Goal: Transaction & Acquisition: Purchase product/service

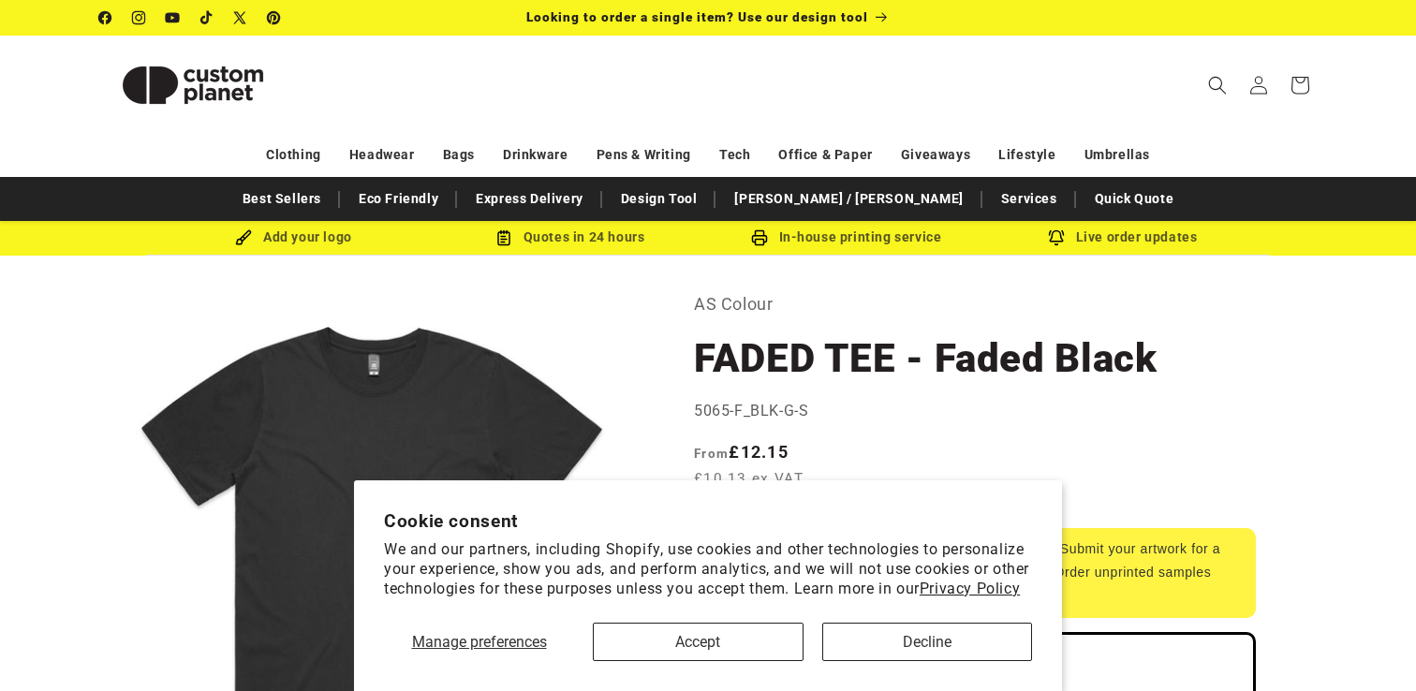
click at [911, 649] on button "Decline" at bounding box center [927, 642] width 211 height 38
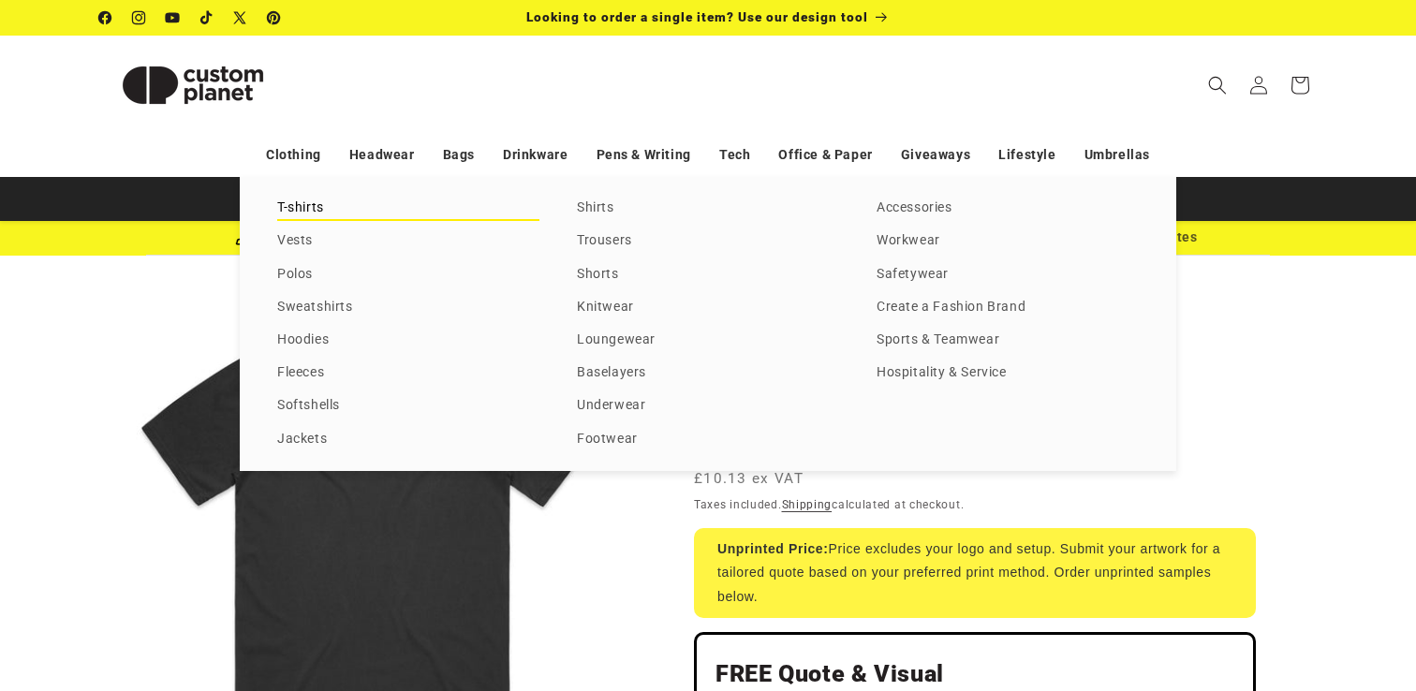
click at [292, 200] on link "T-shirts" at bounding box center [408, 208] width 262 height 25
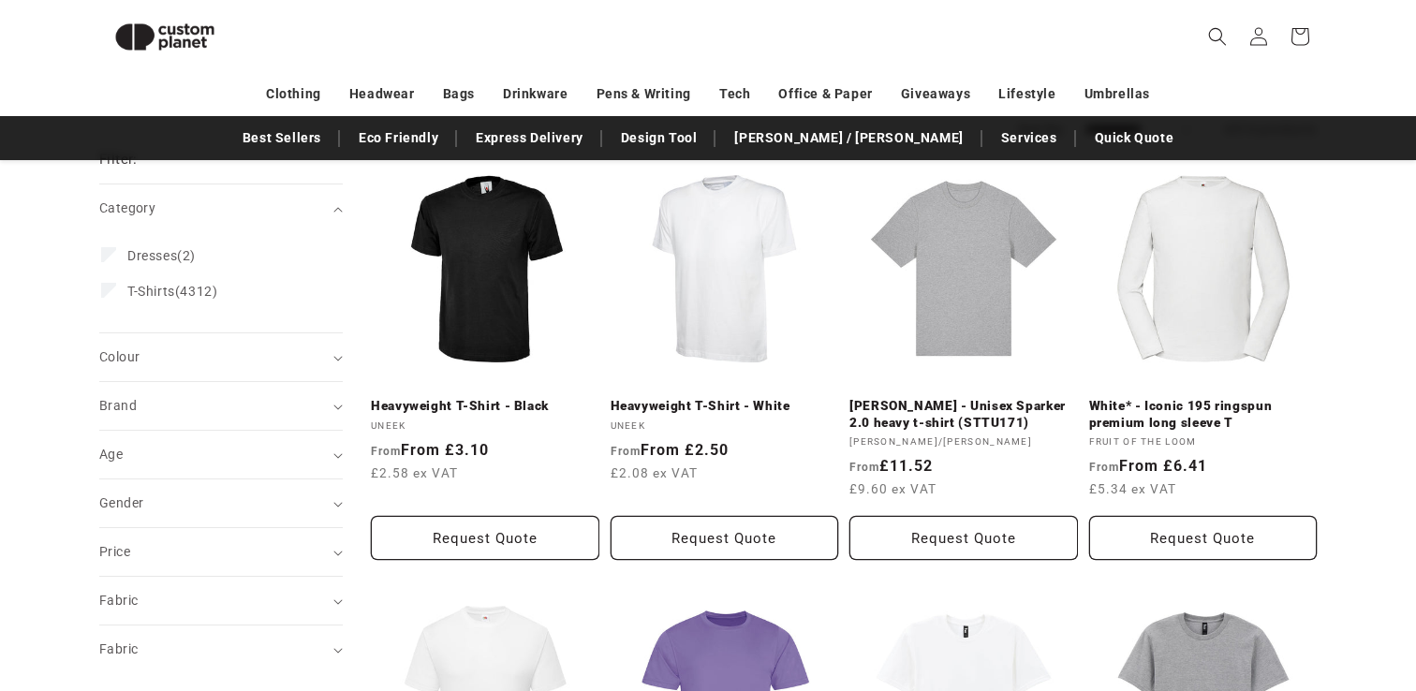
scroll to position [219, 0]
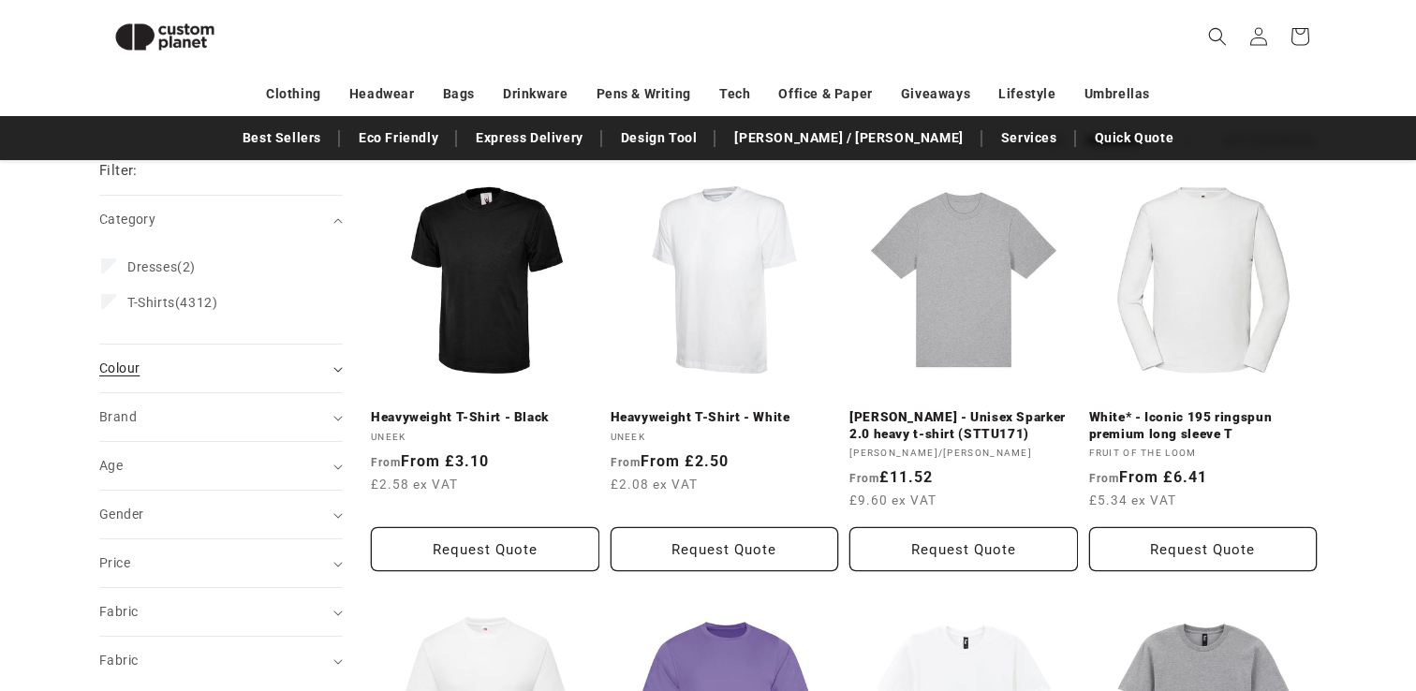
click at [324, 375] on div "Colour (0)" at bounding box center [213, 369] width 228 height 20
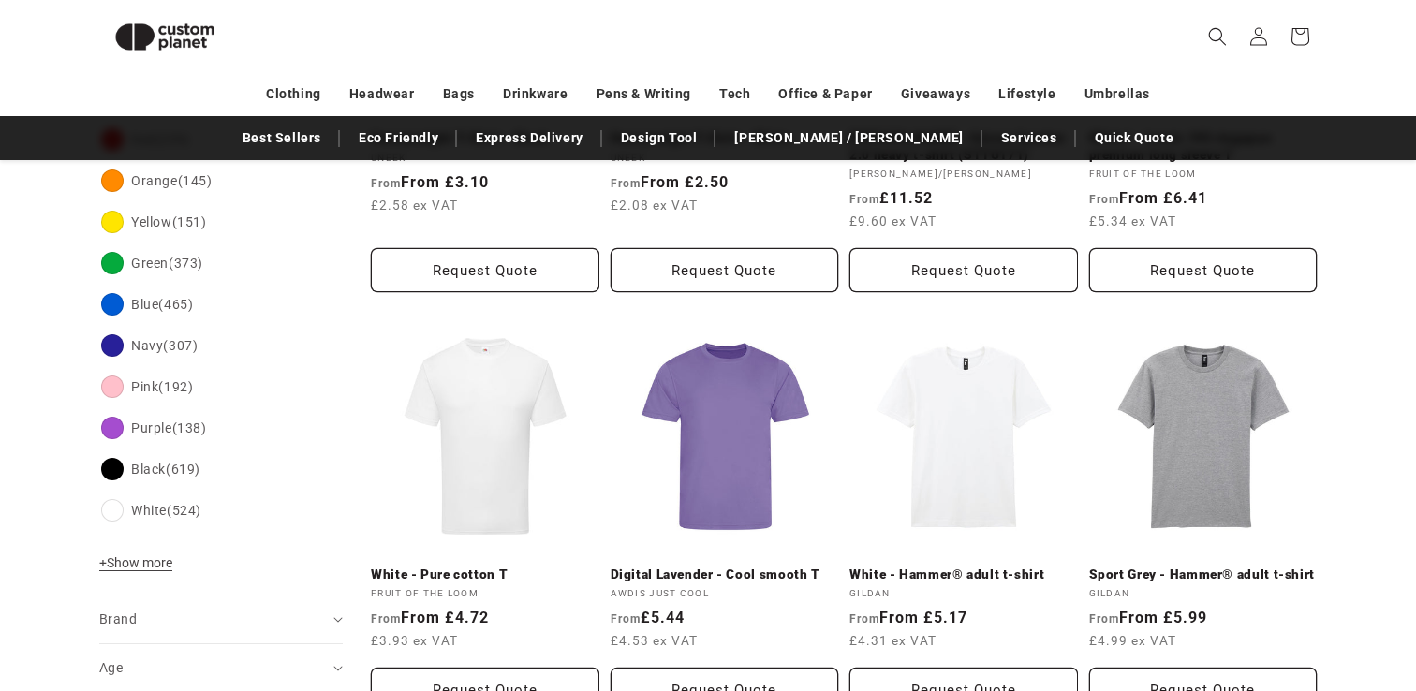
scroll to position [511, 0]
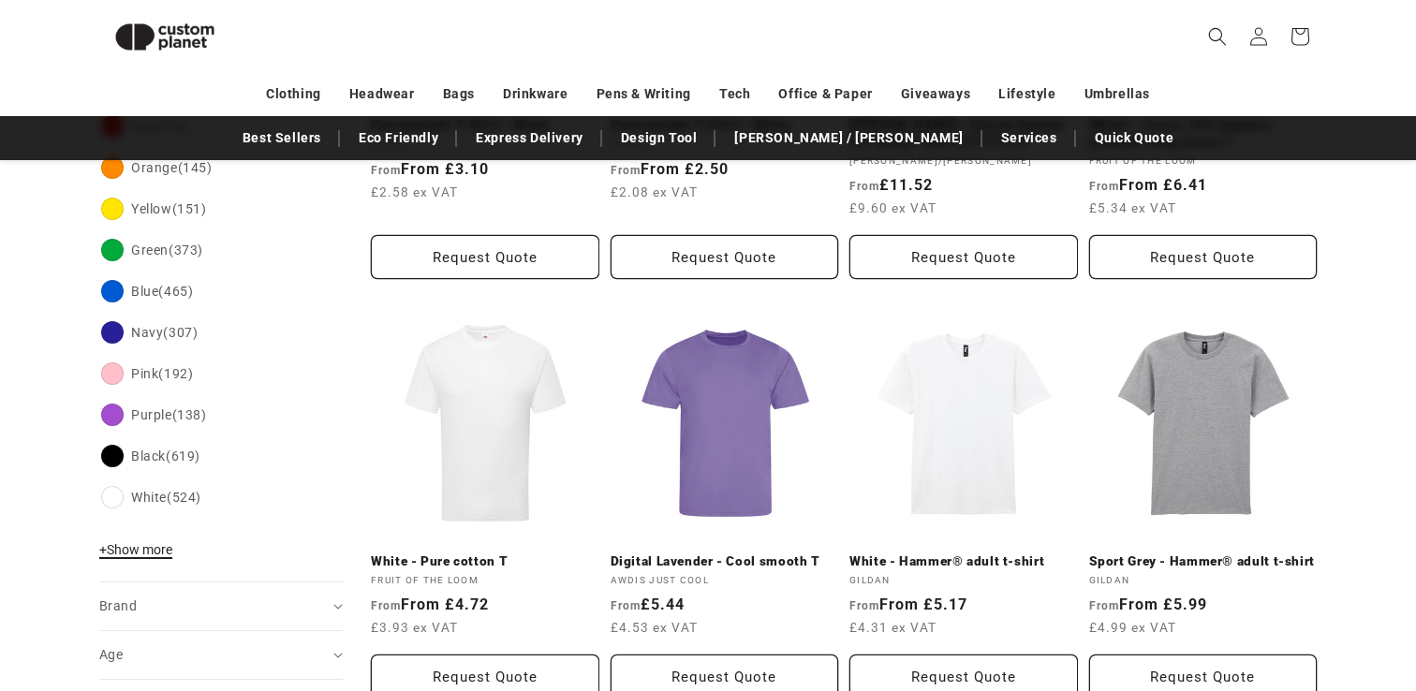
click at [147, 542] on span "+ Show more" at bounding box center [135, 549] width 73 height 15
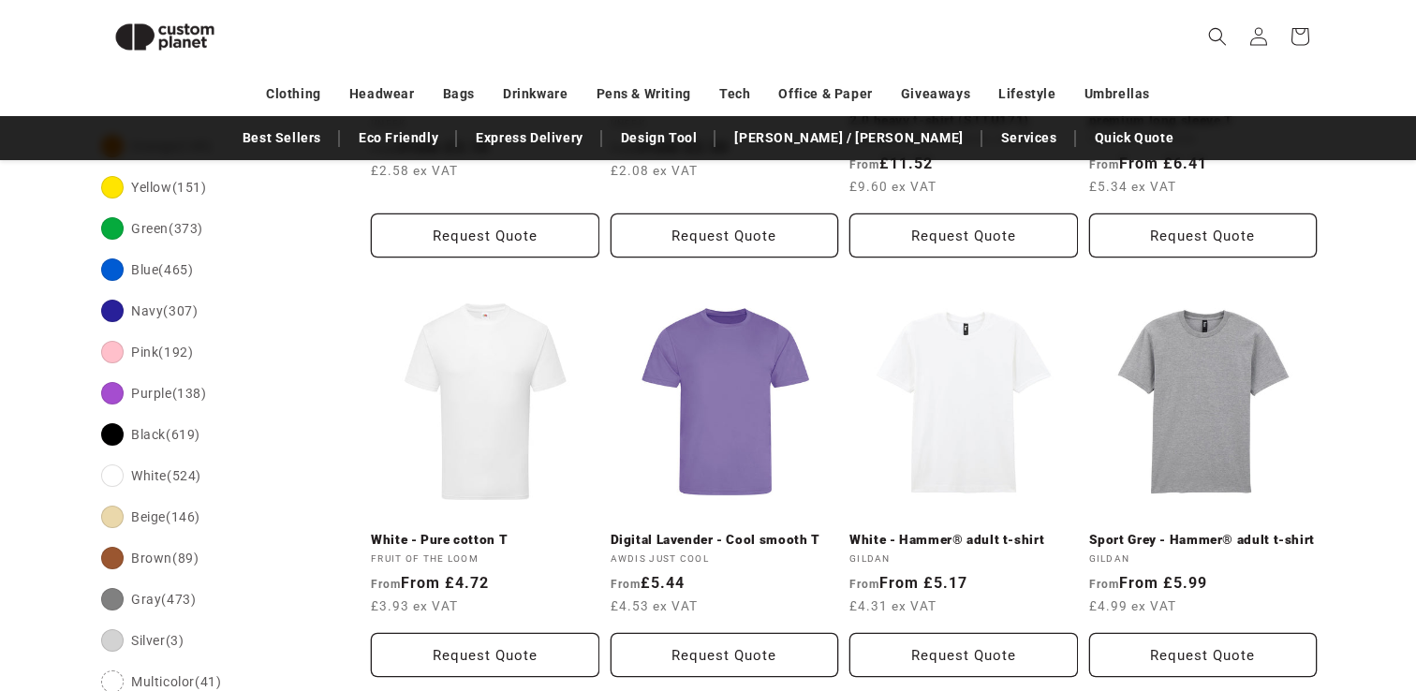
scroll to position [477, 0]
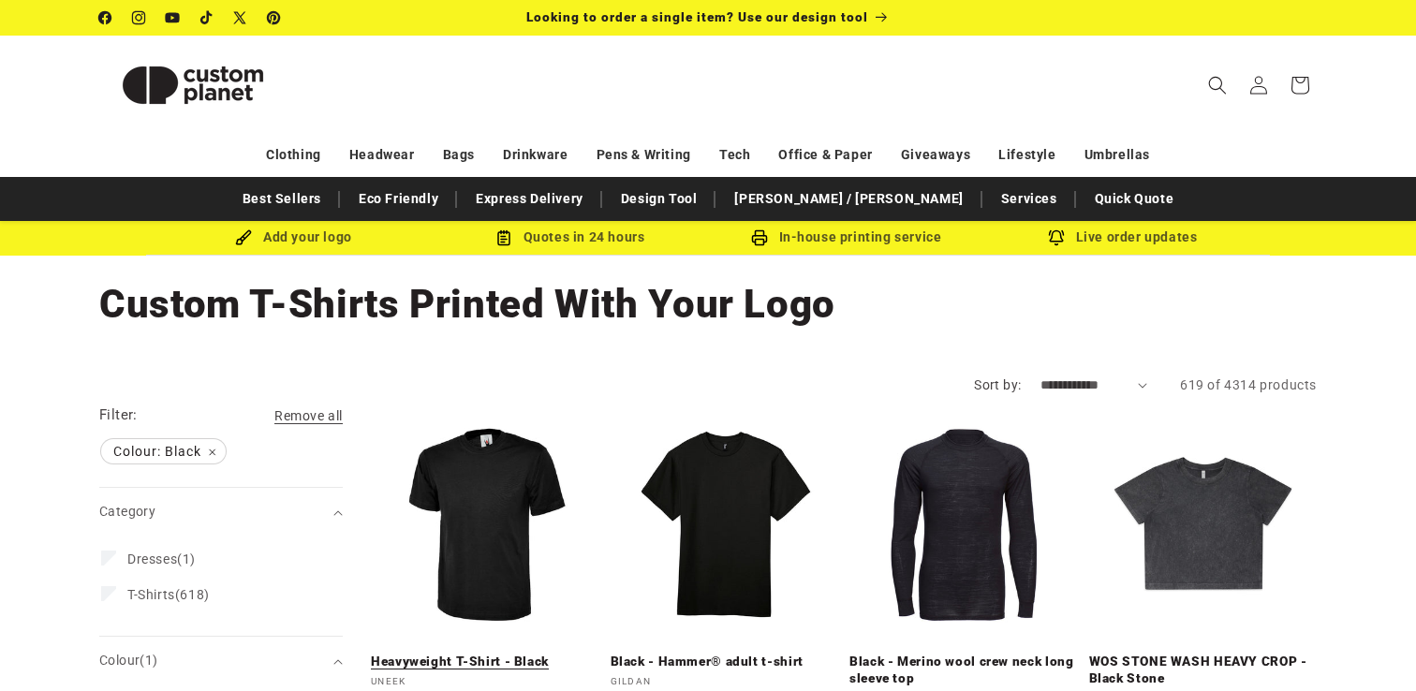
click at [479, 654] on link "Heavyweight T-Shirt - Black" at bounding box center [485, 662] width 228 height 17
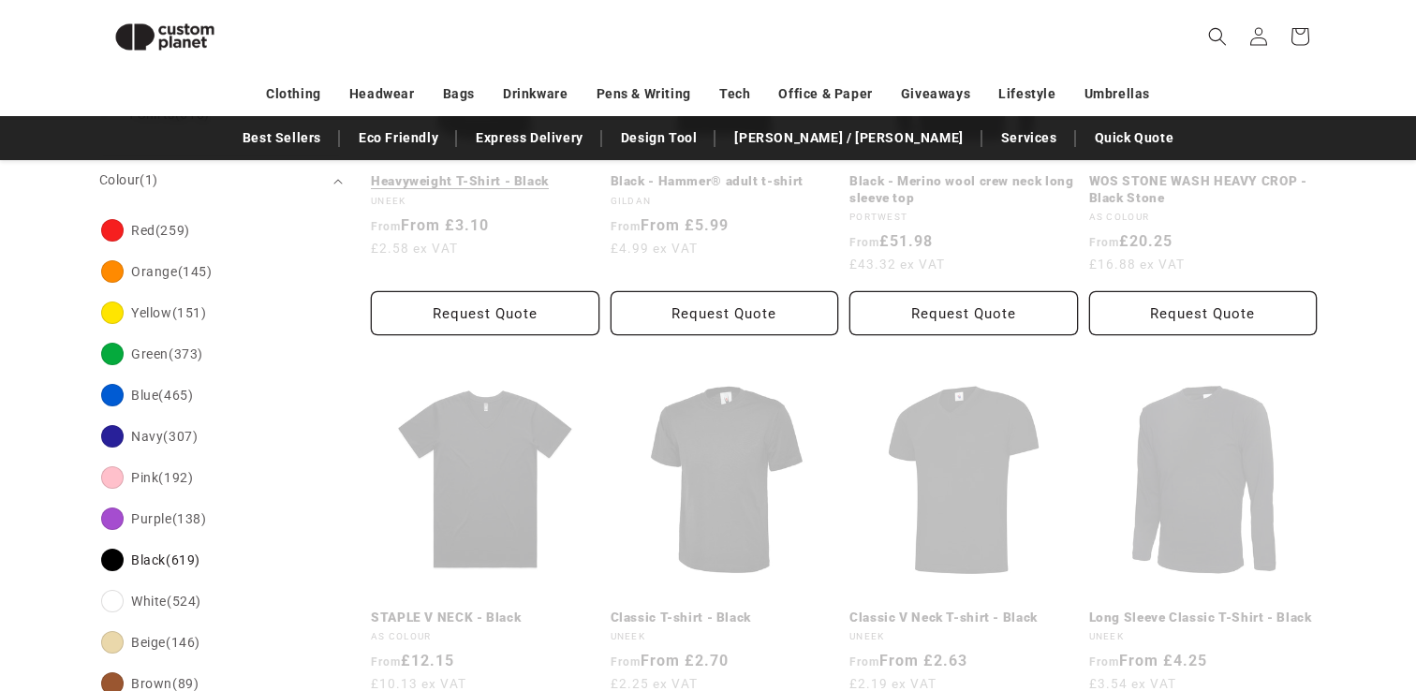
scroll to position [452, 0]
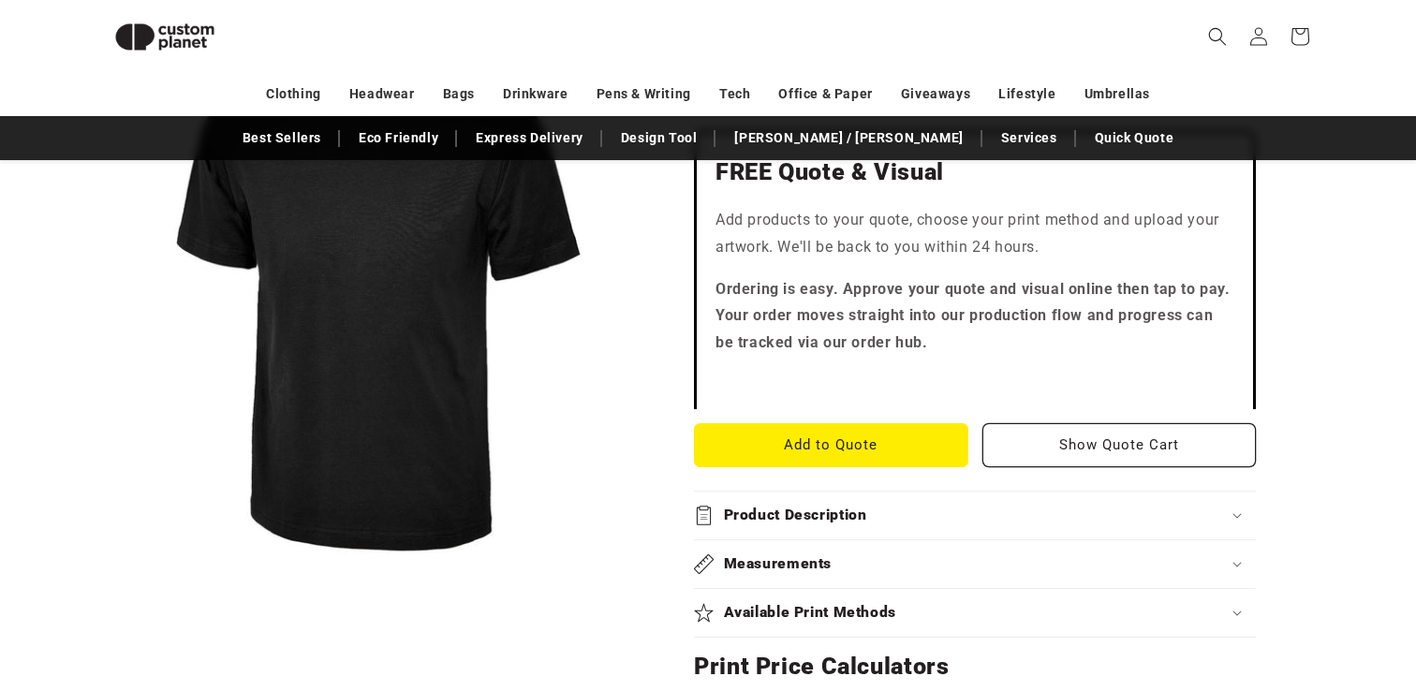
scroll to position [492, 0]
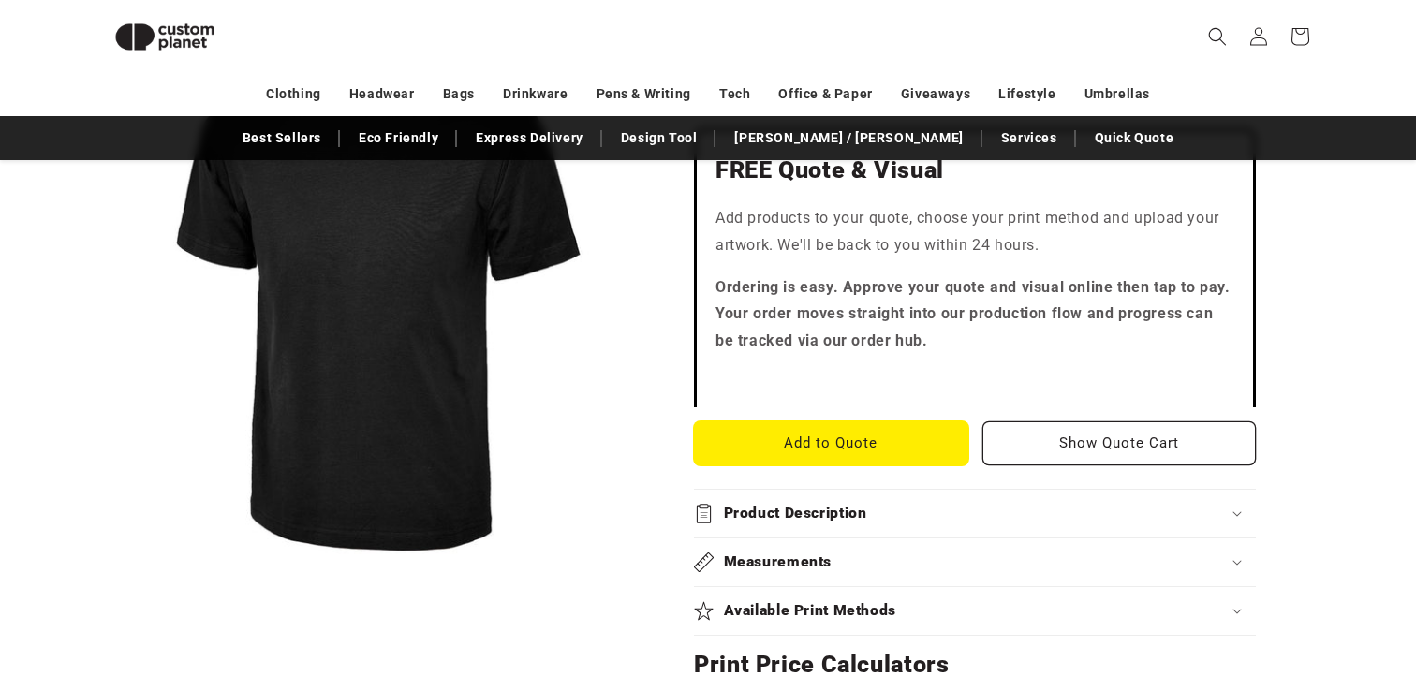
click at [844, 433] on button "Add to Quote" at bounding box center [831, 443] width 274 height 44
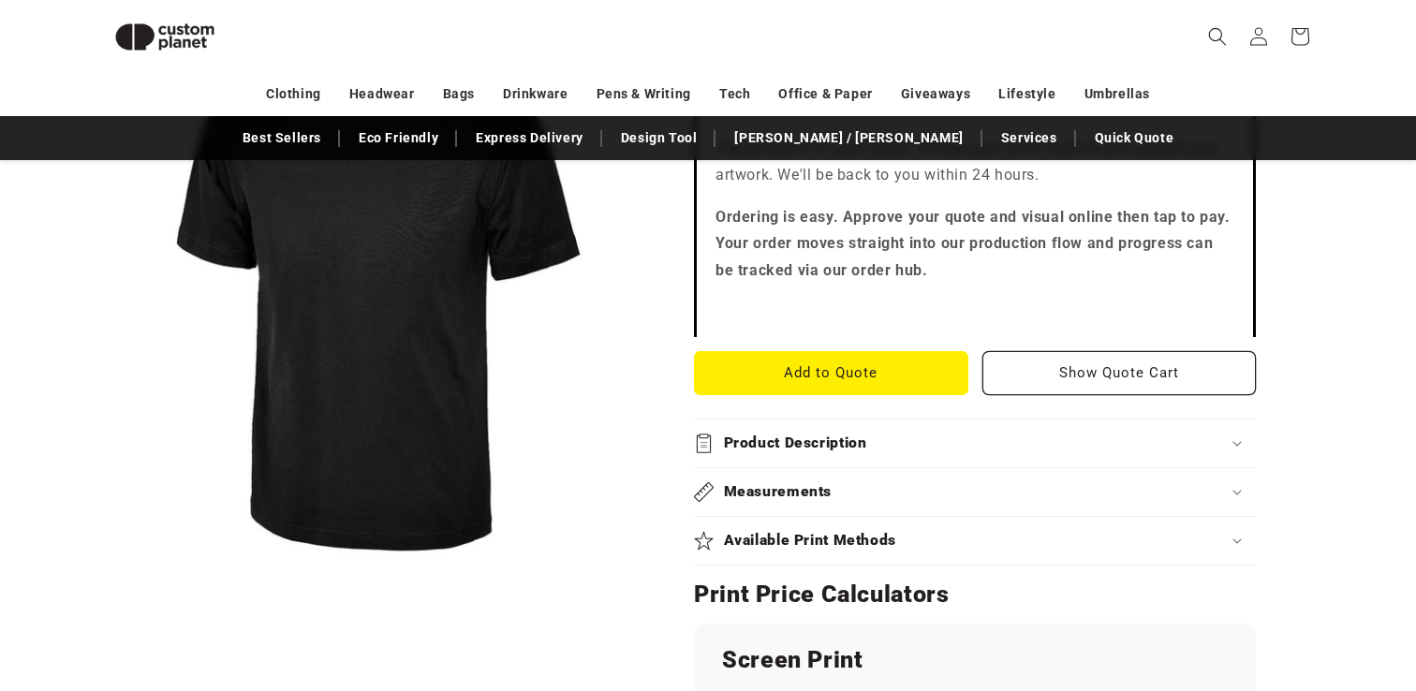
scroll to position [631, 0]
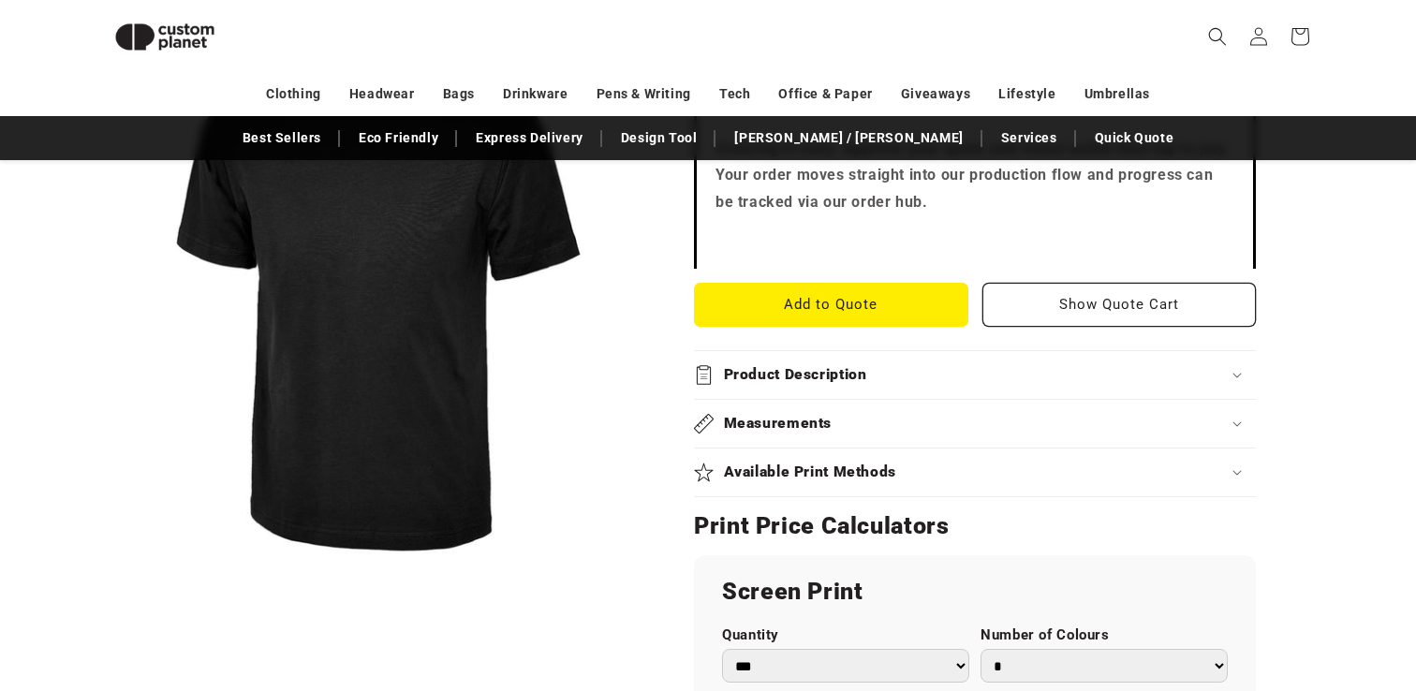
click at [834, 472] on h2 "Available Print Methods" at bounding box center [810, 473] width 173 height 20
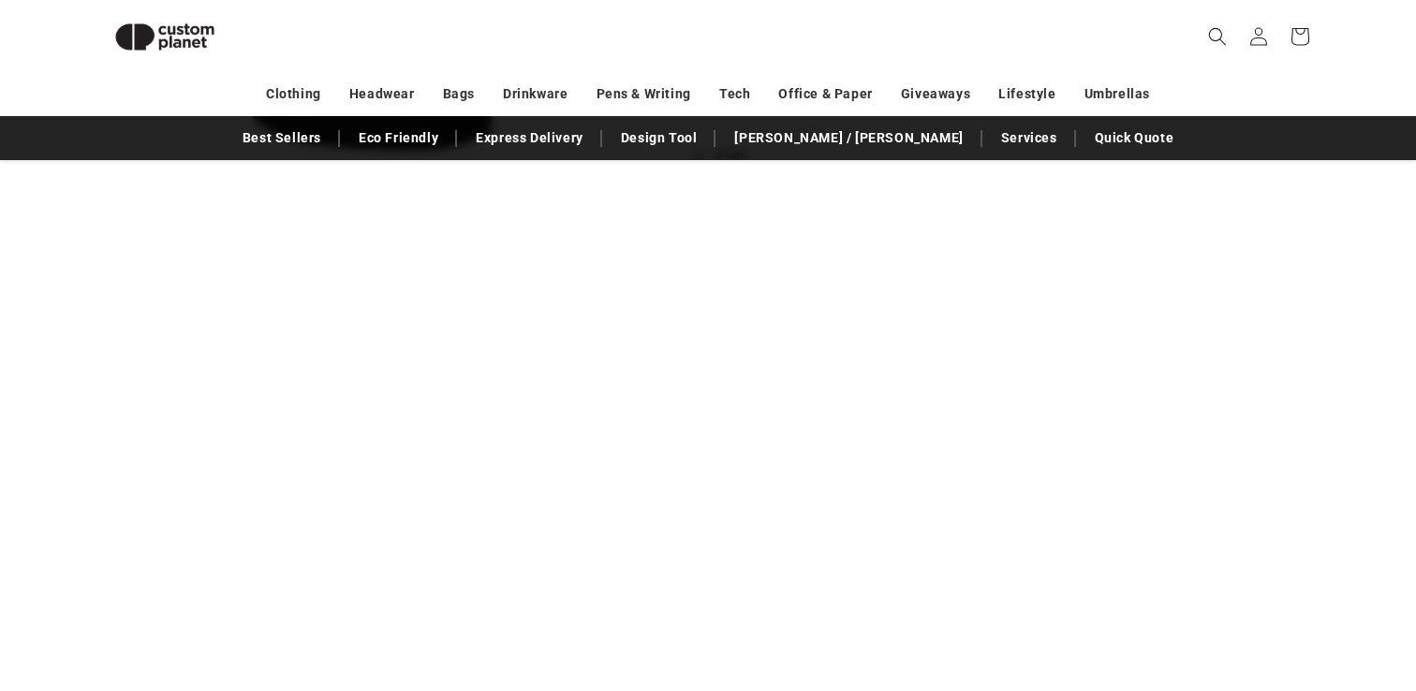
scroll to position [1896, 0]
